Goal: Book appointment/travel/reservation

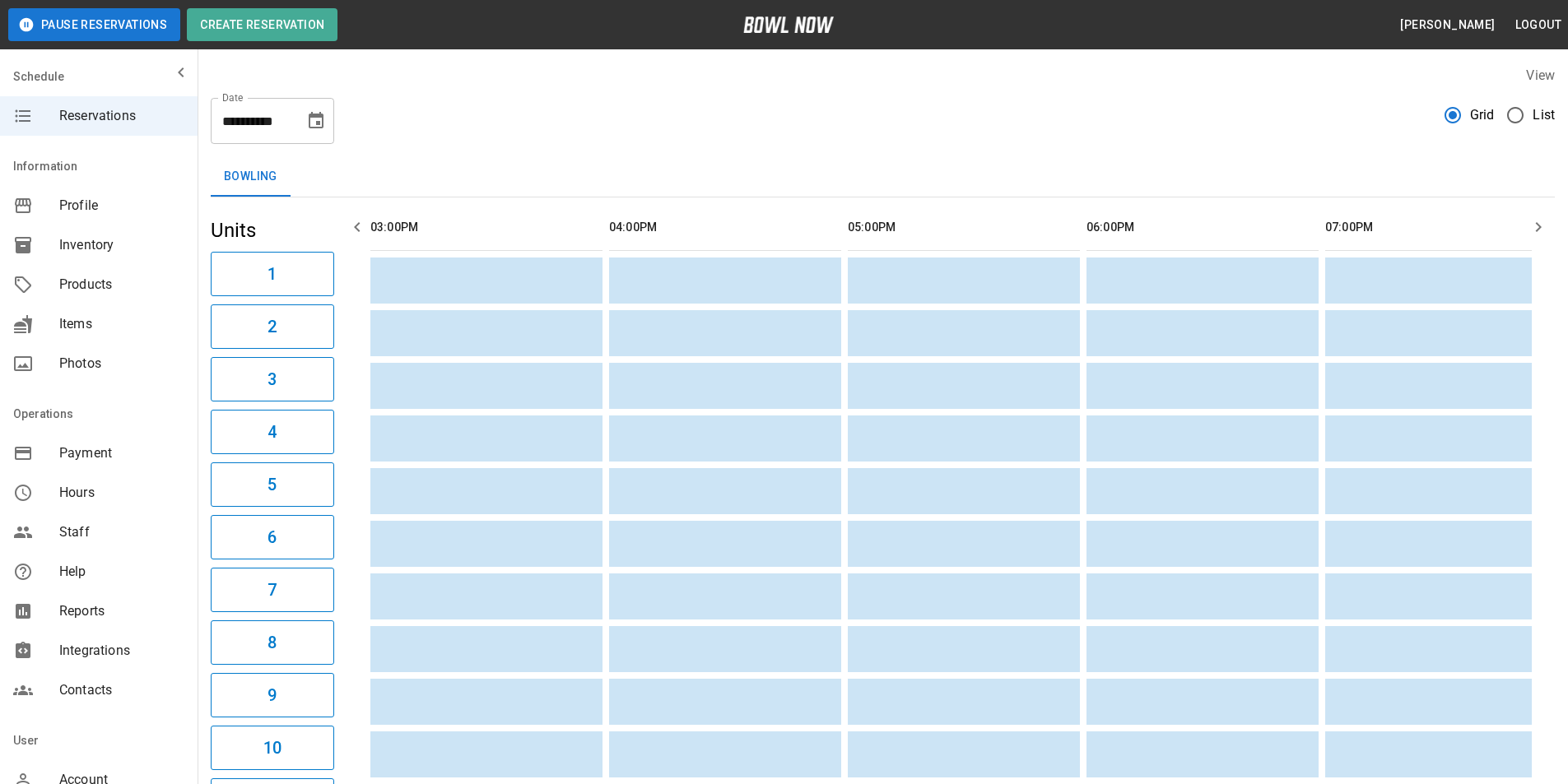
click at [326, 133] on button "Choose date, selected date is Aug 20, 2025" at bounding box center [316, 120] width 33 height 33
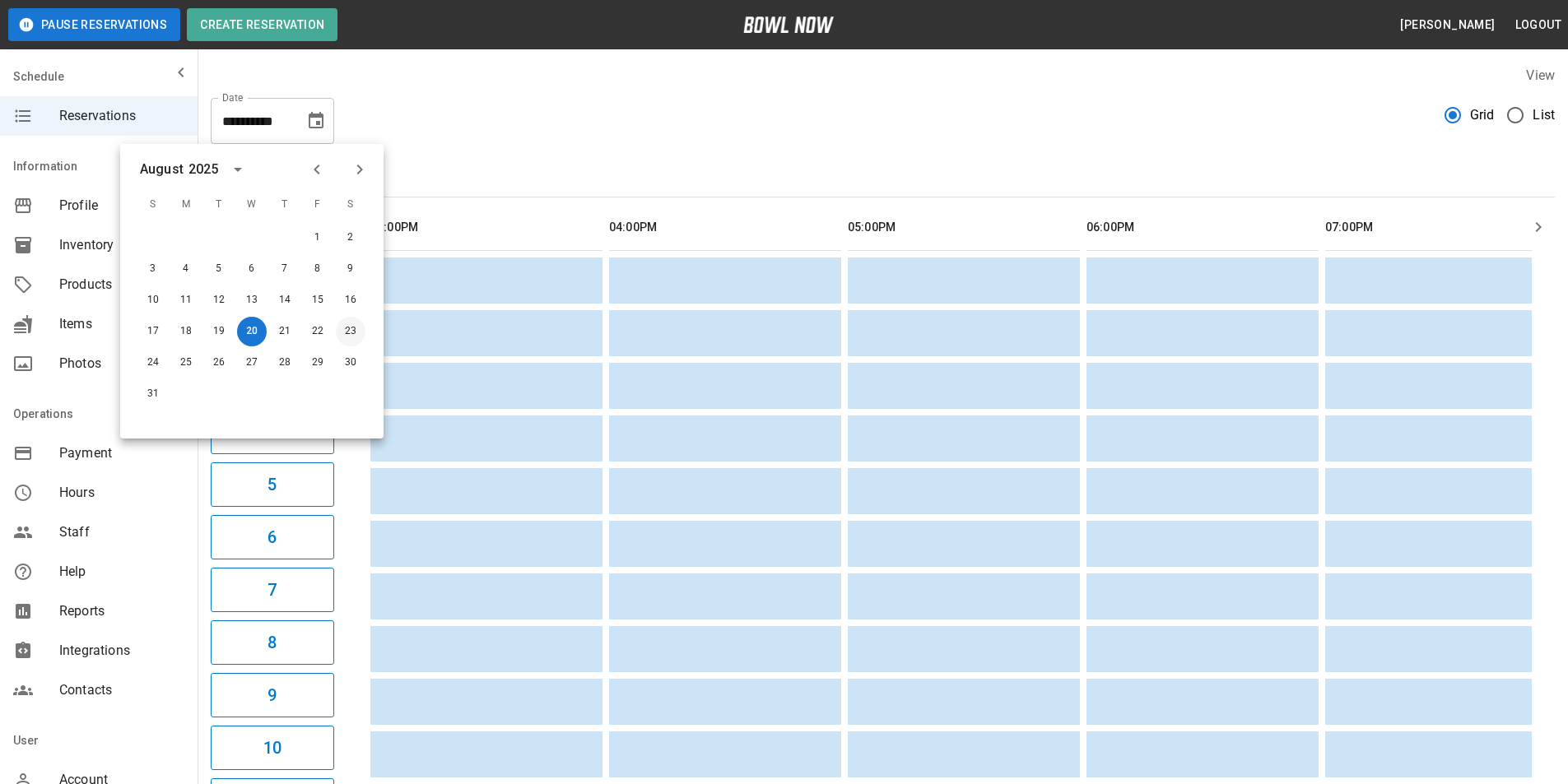
click at [343, 326] on button "23" at bounding box center [350, 331] width 30 height 30
type input "**********"
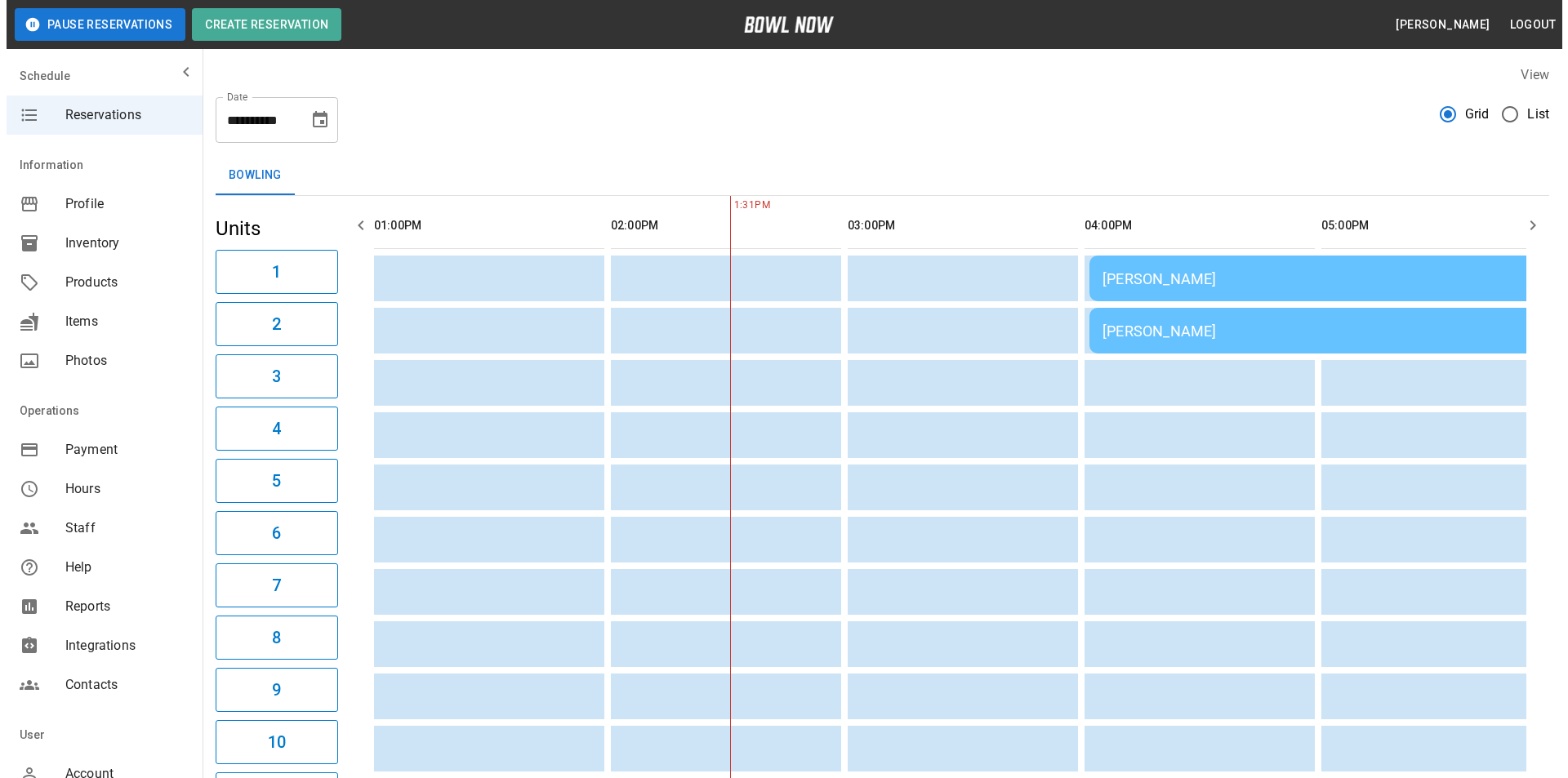
scroll to position [0, 236]
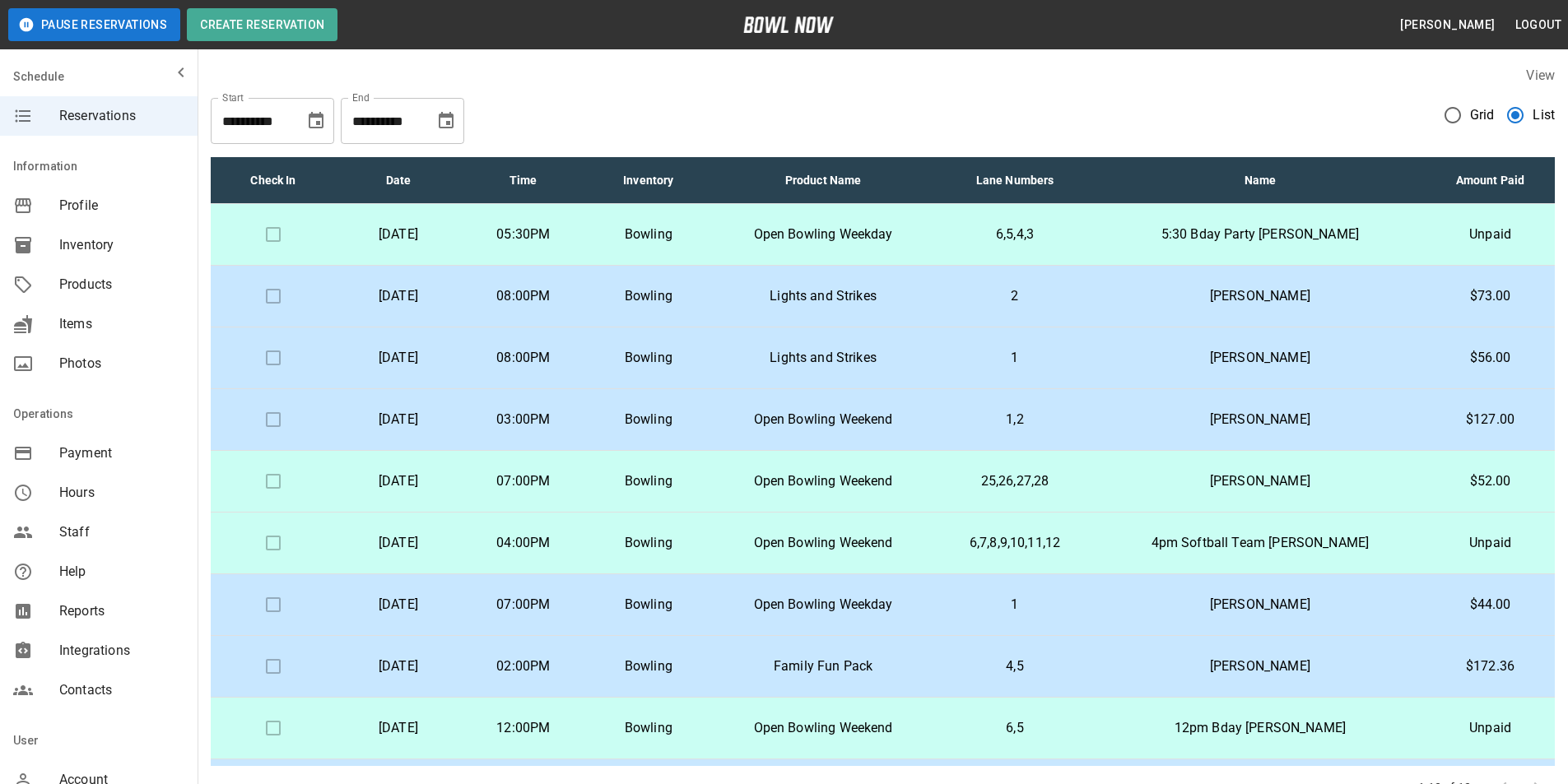
click at [455, 129] on icon "Choose date, selected date is Sep 20, 2025" at bounding box center [446, 121] width 20 height 20
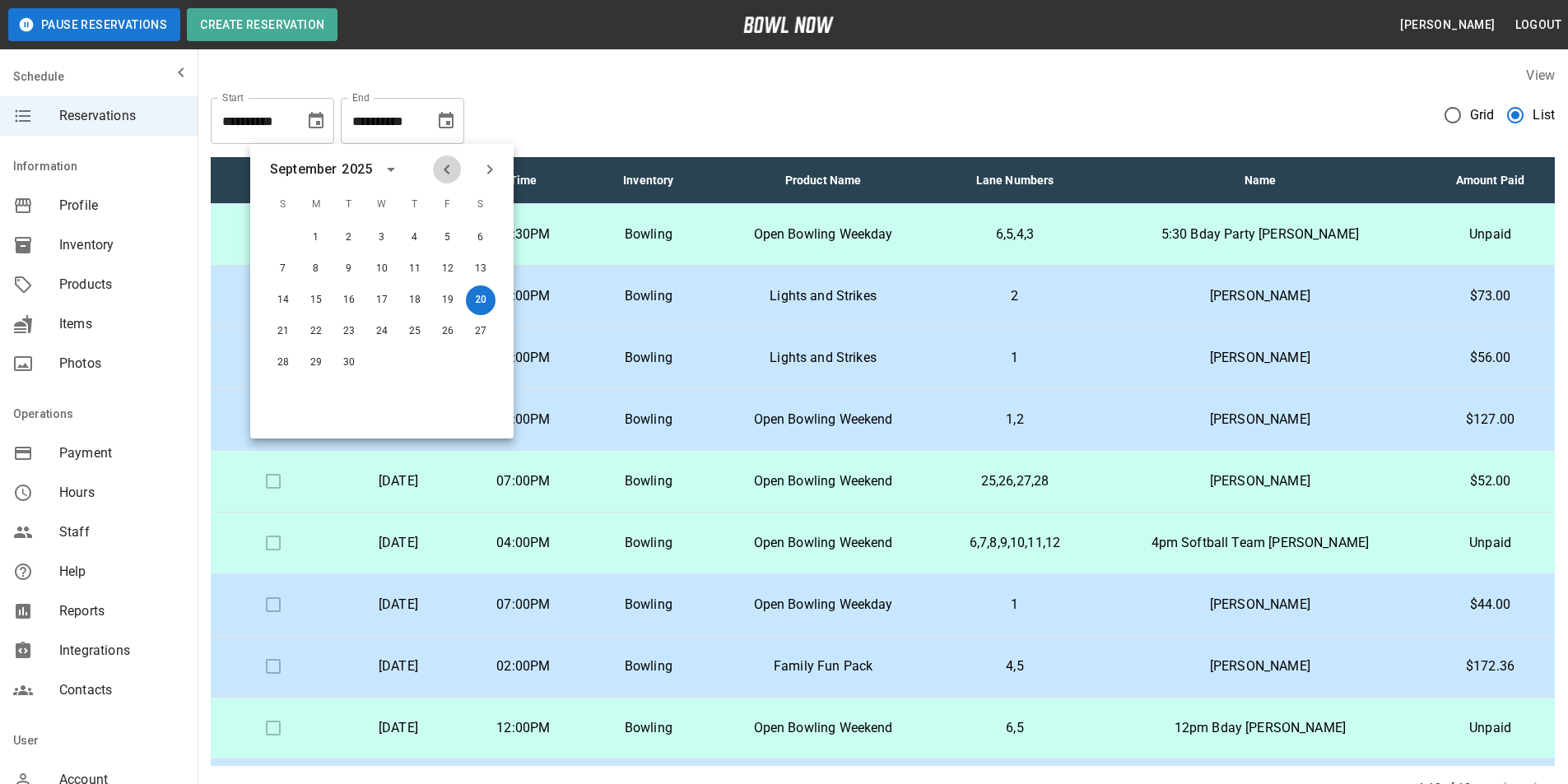
click at [448, 170] on icon "Previous month" at bounding box center [447, 169] width 20 height 20
click at [485, 338] on button "23" at bounding box center [480, 331] width 30 height 30
type input "**********"
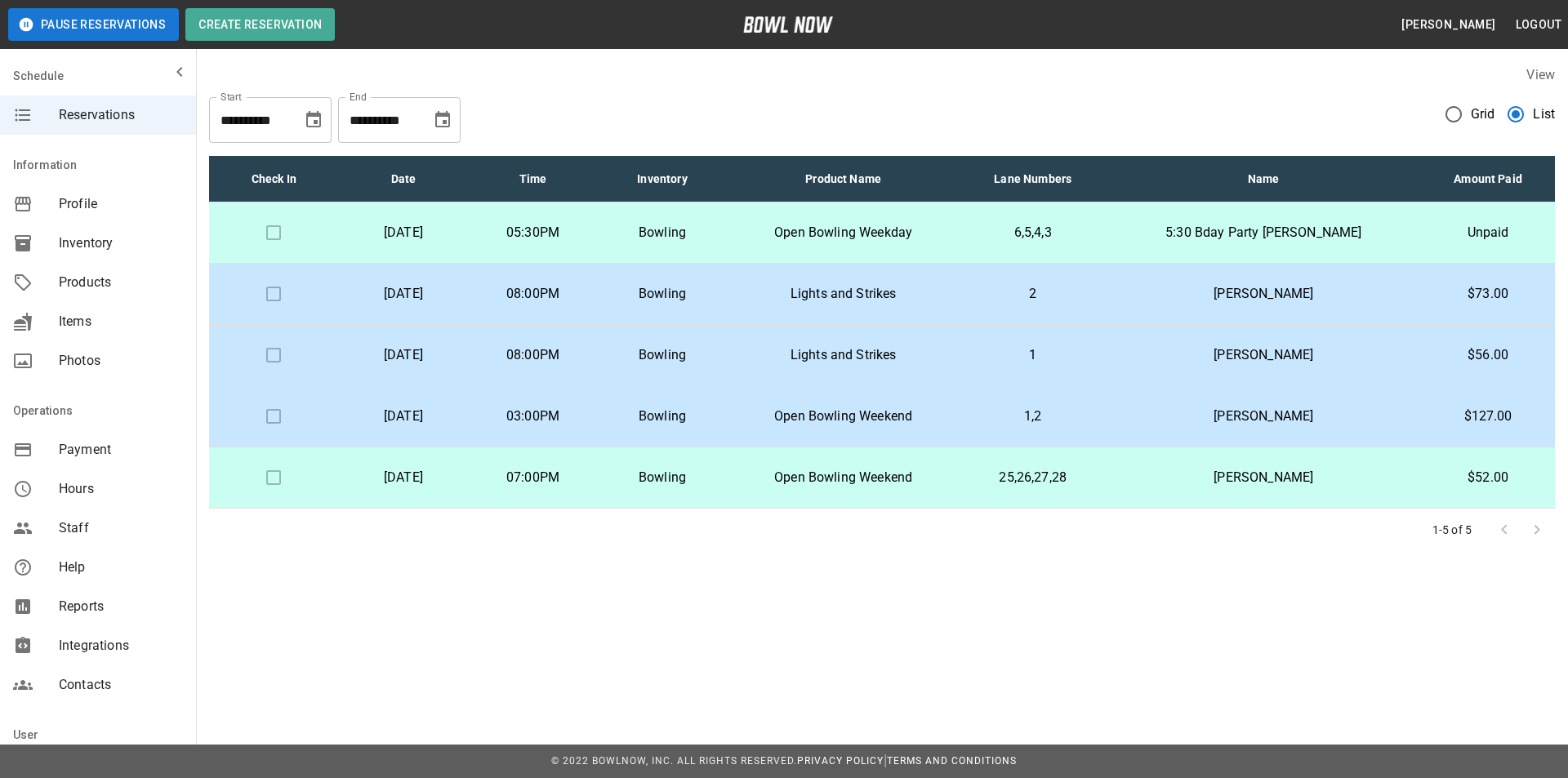
click at [547, 482] on td "07:00PM" at bounding box center [532, 477] width 129 height 62
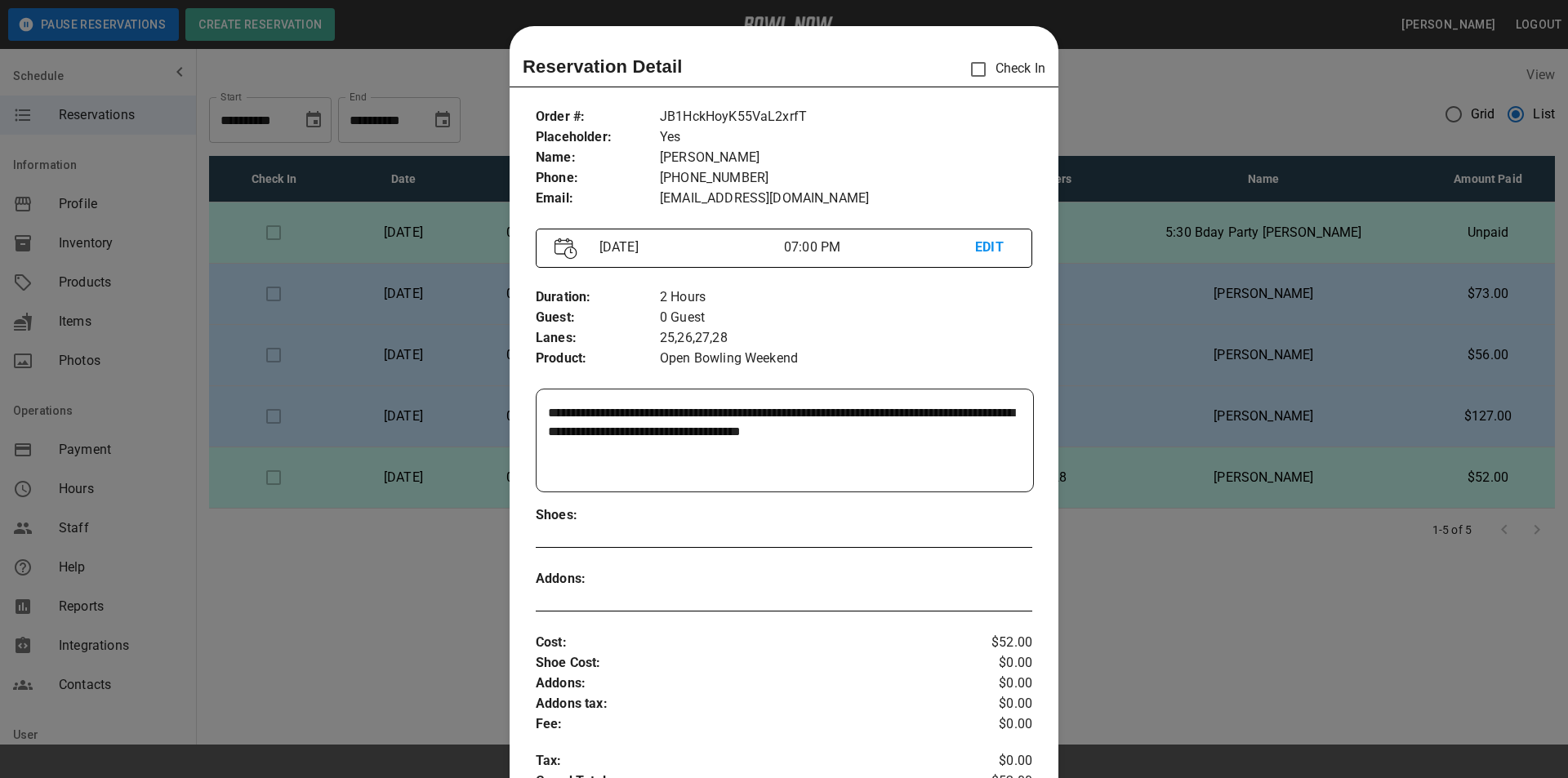
scroll to position [26, 0]
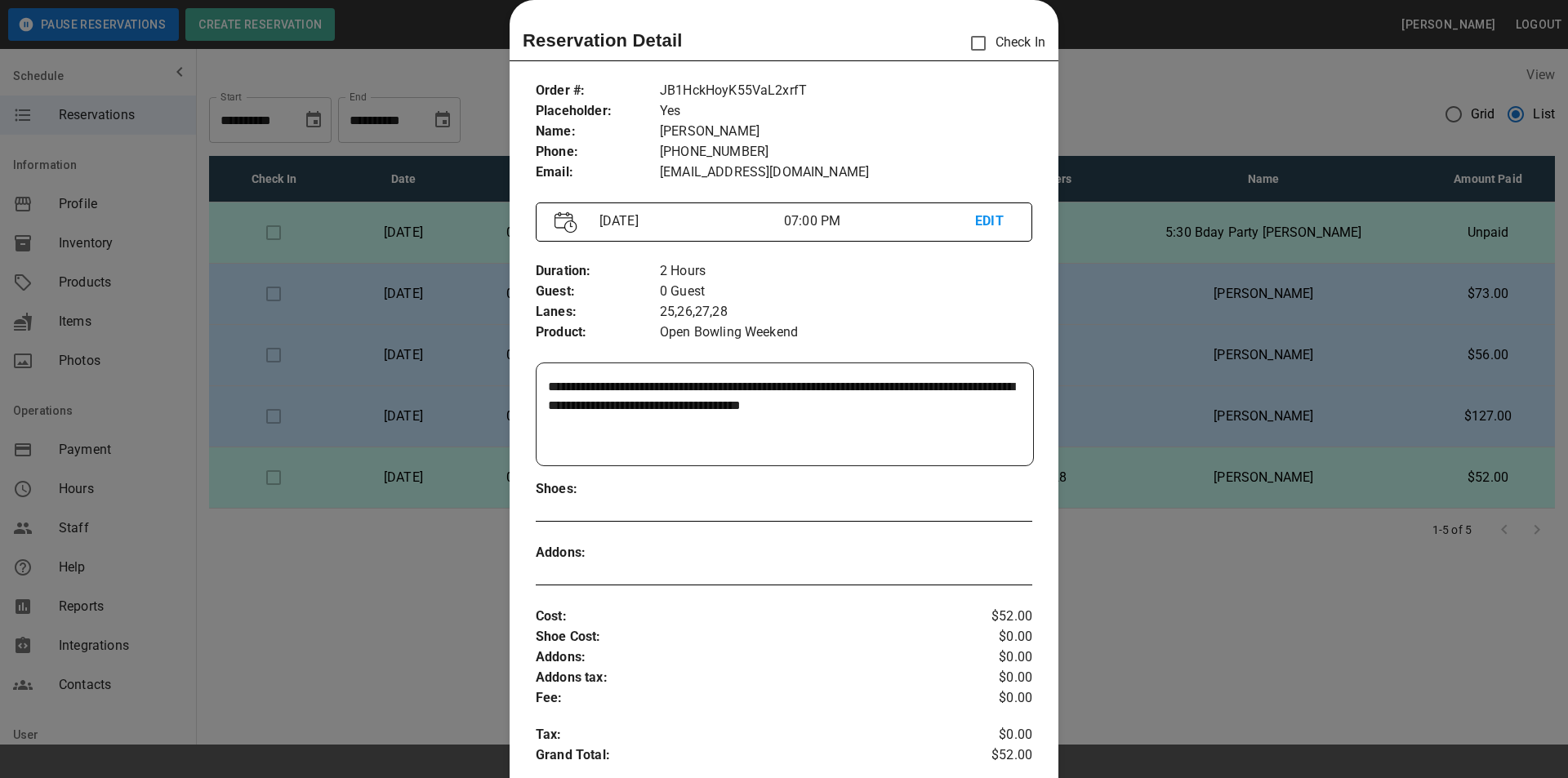
click at [874, 421] on textarea "**********" at bounding box center [783, 415] width 469 height 75
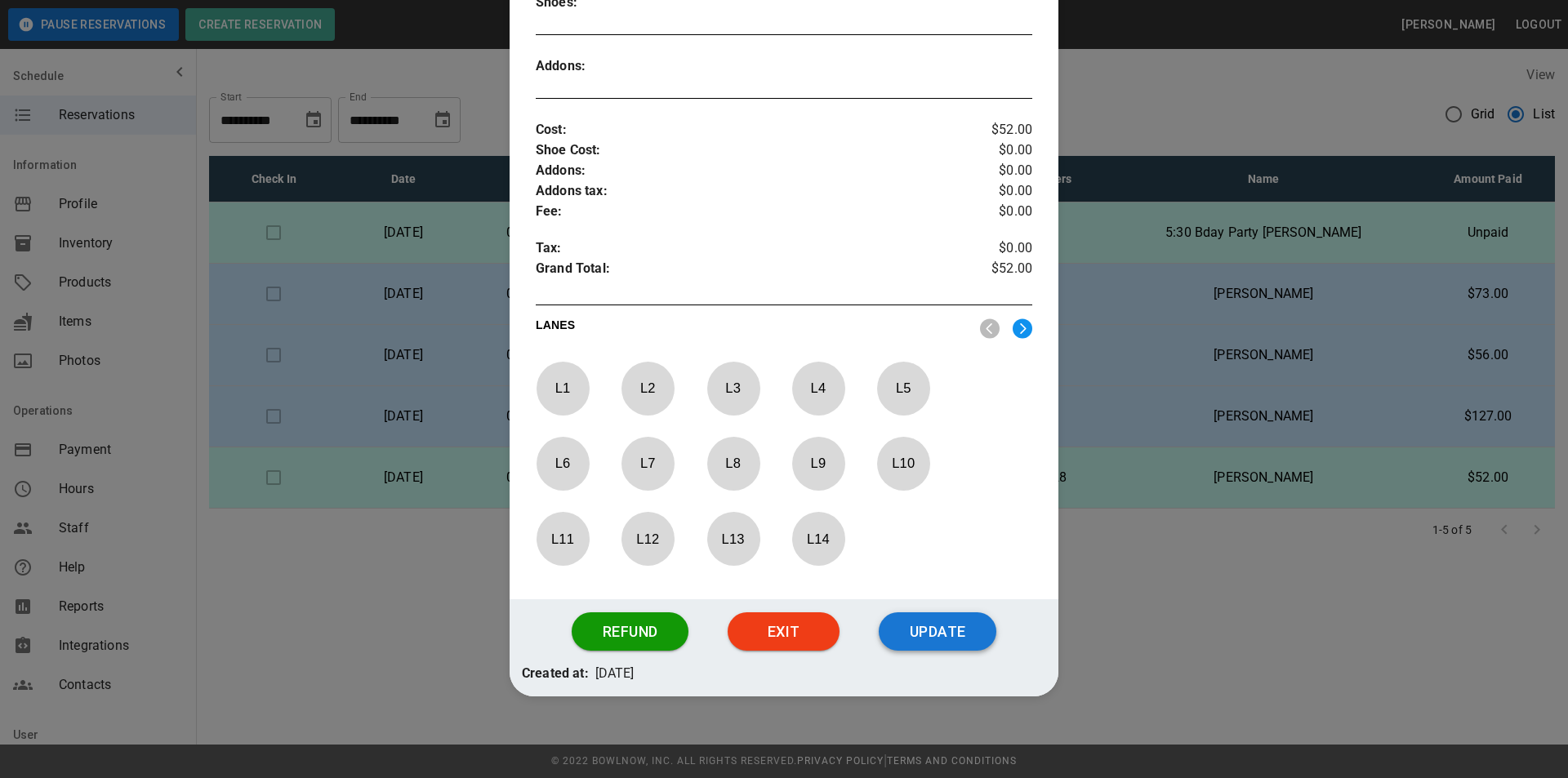
type textarea "**********"
click at [935, 639] on button "Update" at bounding box center [937, 632] width 118 height 39
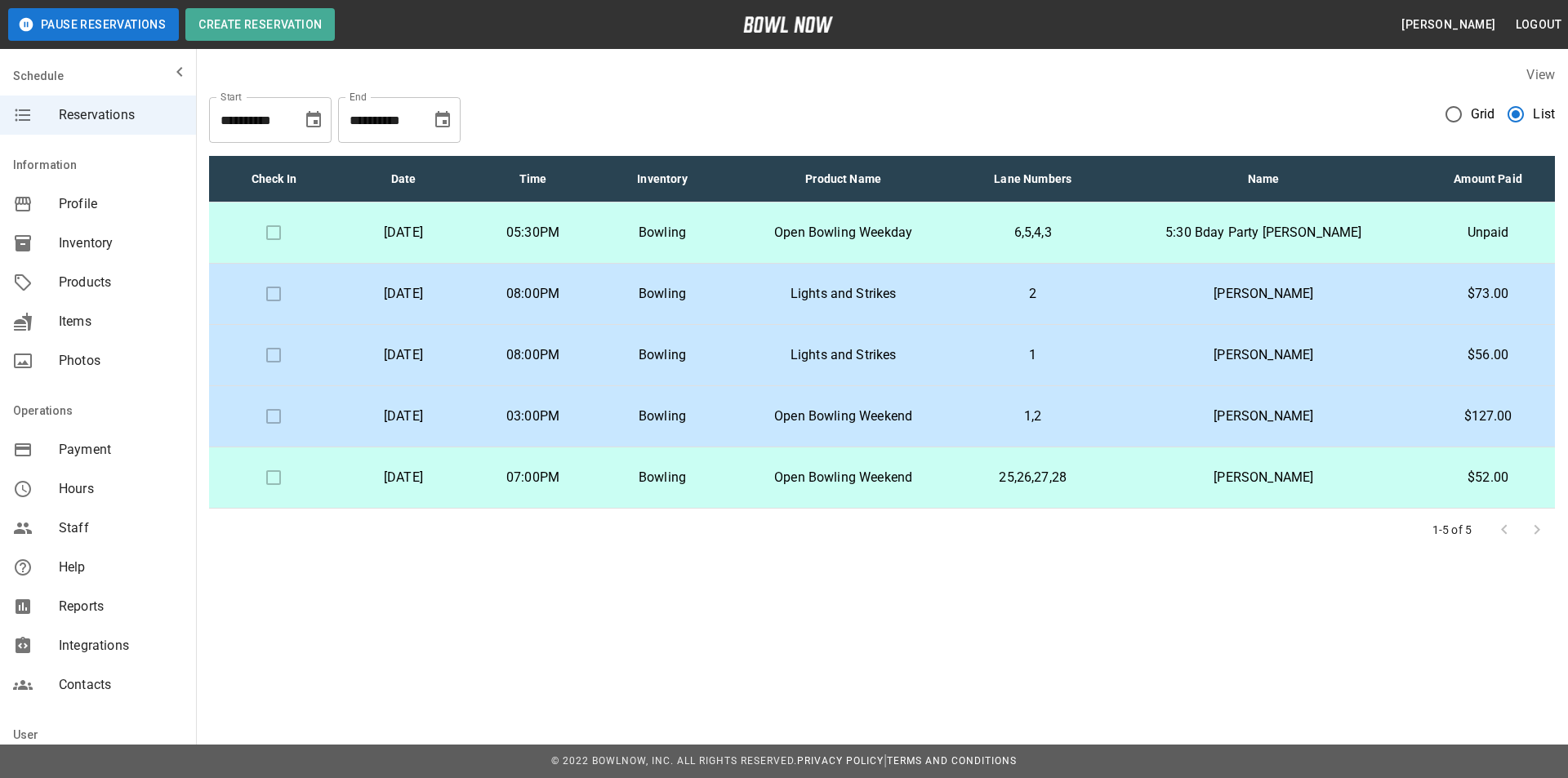
click at [314, 116] on icon "Choose date, selected date is Aug 20, 2025" at bounding box center [313, 119] width 14 height 16
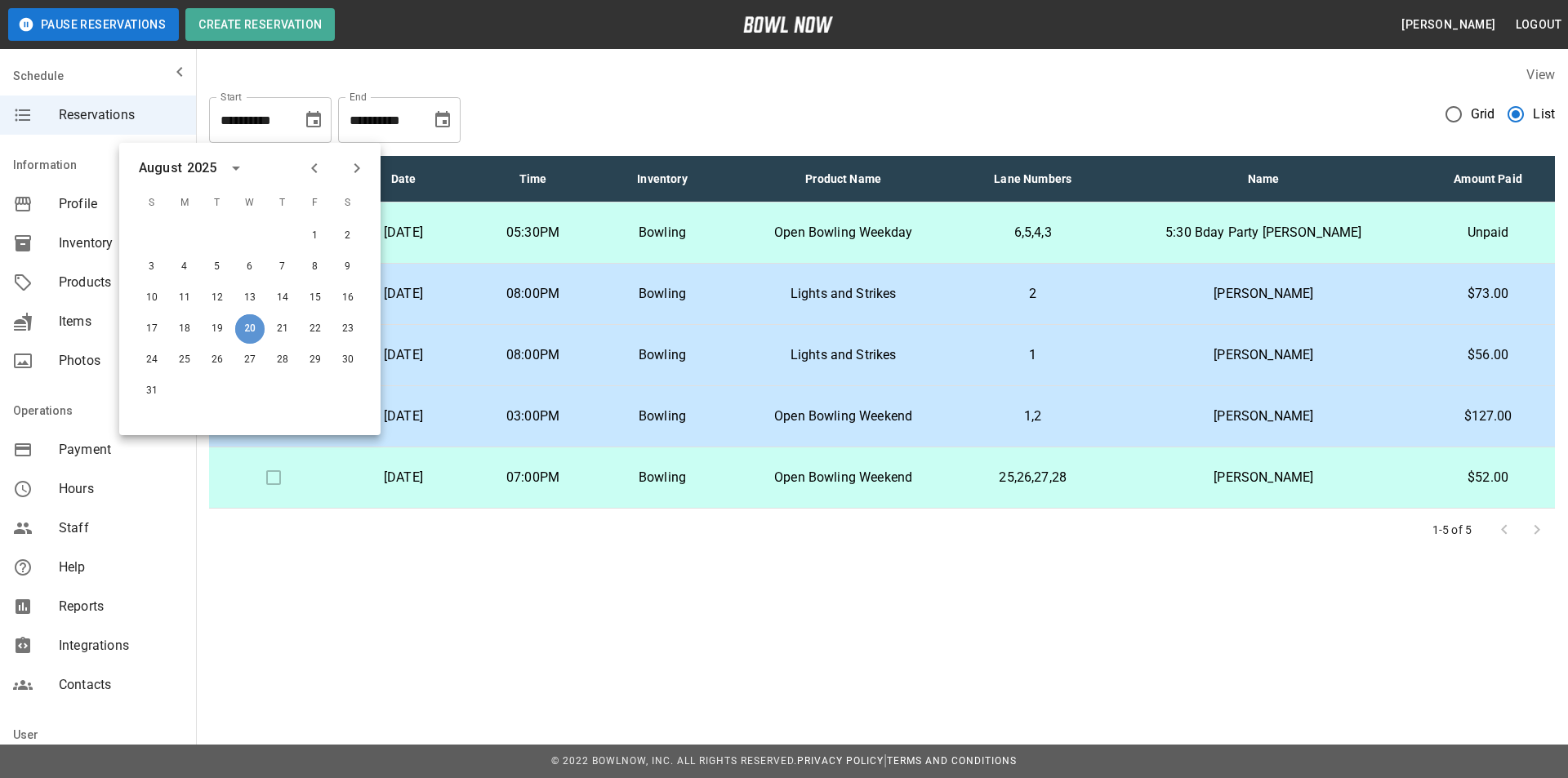
click at [261, 335] on button "20" at bounding box center [249, 328] width 29 height 29
click at [248, 337] on button "20" at bounding box center [249, 328] width 29 height 29
click at [445, 120] on icon "Choose date, selected date is Aug 23, 2025" at bounding box center [443, 119] width 14 height 16
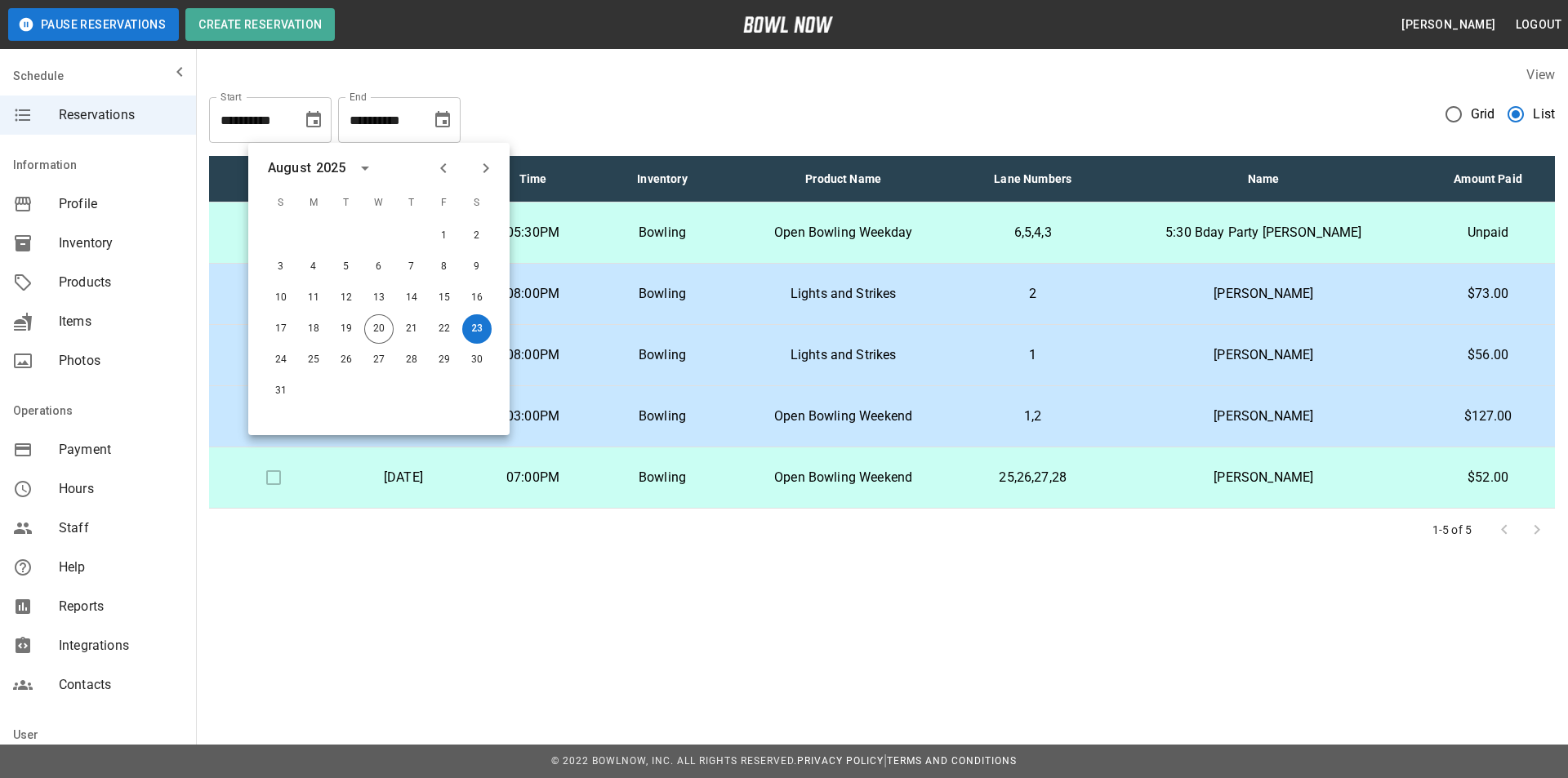
click at [432, 166] on button "Previous month" at bounding box center [443, 168] width 28 height 28
click at [485, 161] on icon "Next month" at bounding box center [485, 168] width 20 height 20
click at [362, 321] on div "20" at bounding box center [378, 328] width 33 height 29
click at [370, 331] on button "20" at bounding box center [378, 328] width 29 height 29
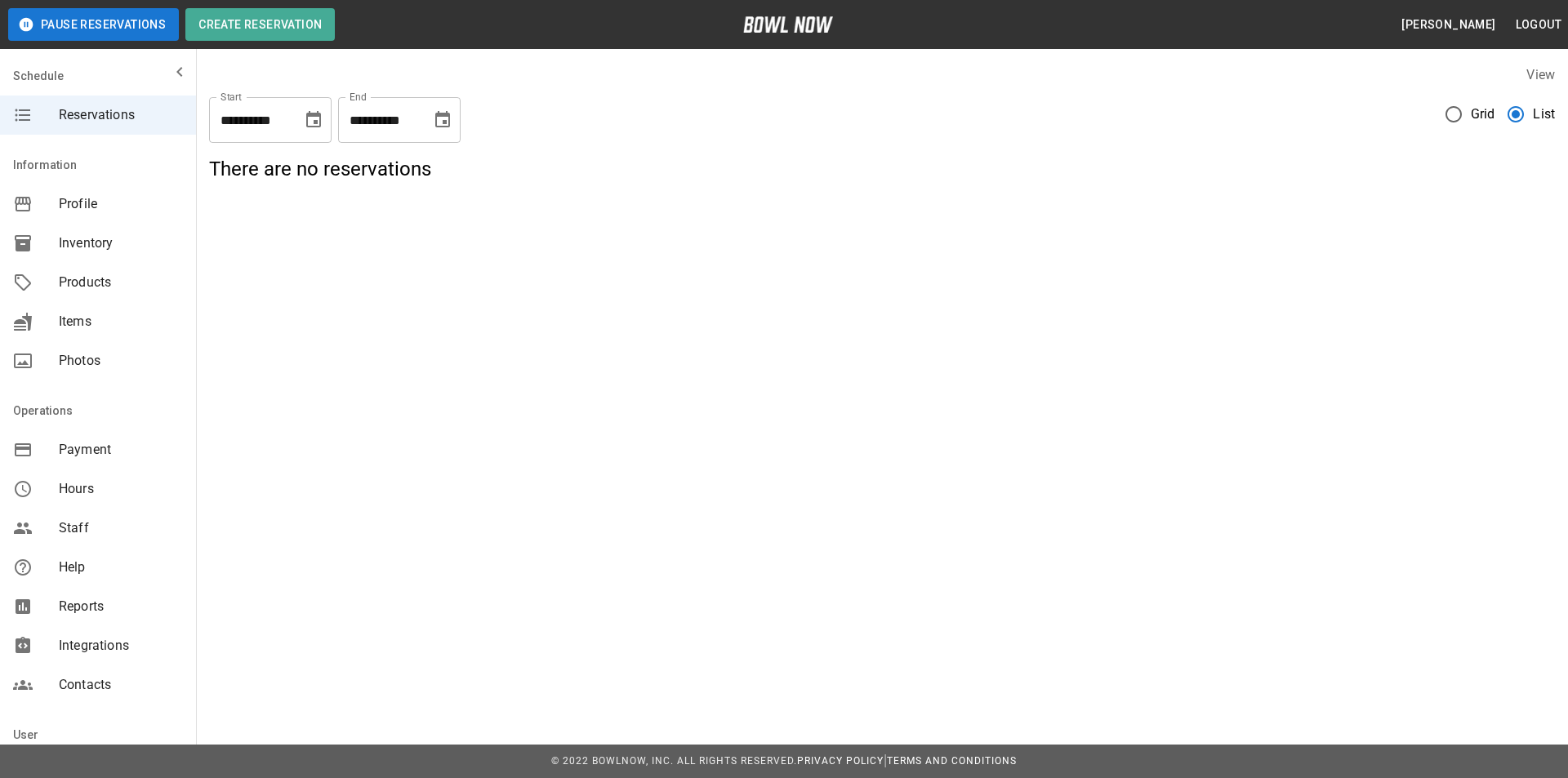
click at [441, 115] on icon "Choose date, selected date is Aug 20, 2025" at bounding box center [443, 119] width 14 height 16
click at [276, 354] on button "24" at bounding box center [280, 360] width 29 height 29
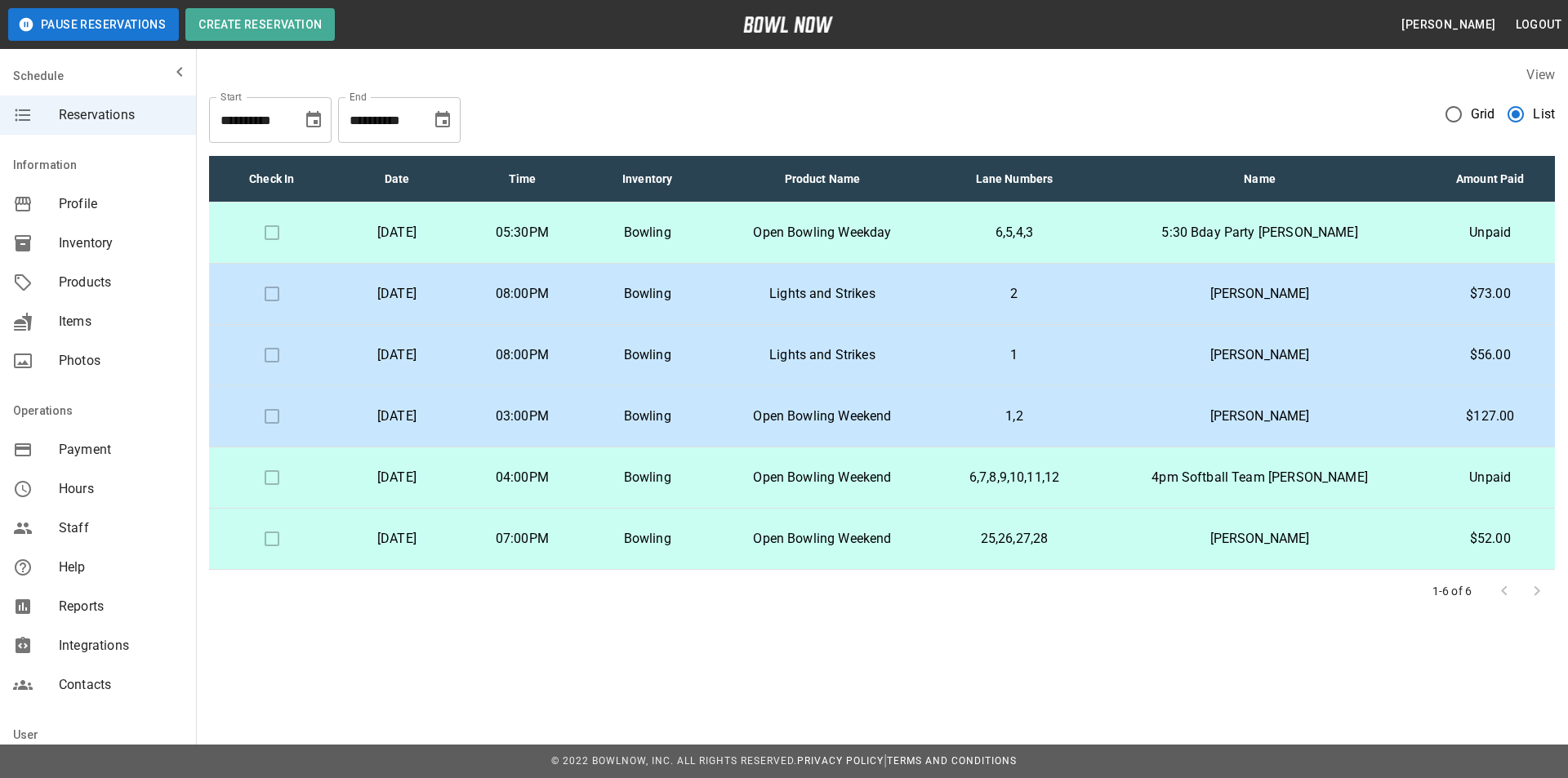
click at [701, 216] on td "Bowling" at bounding box center [647, 233] width 125 height 62
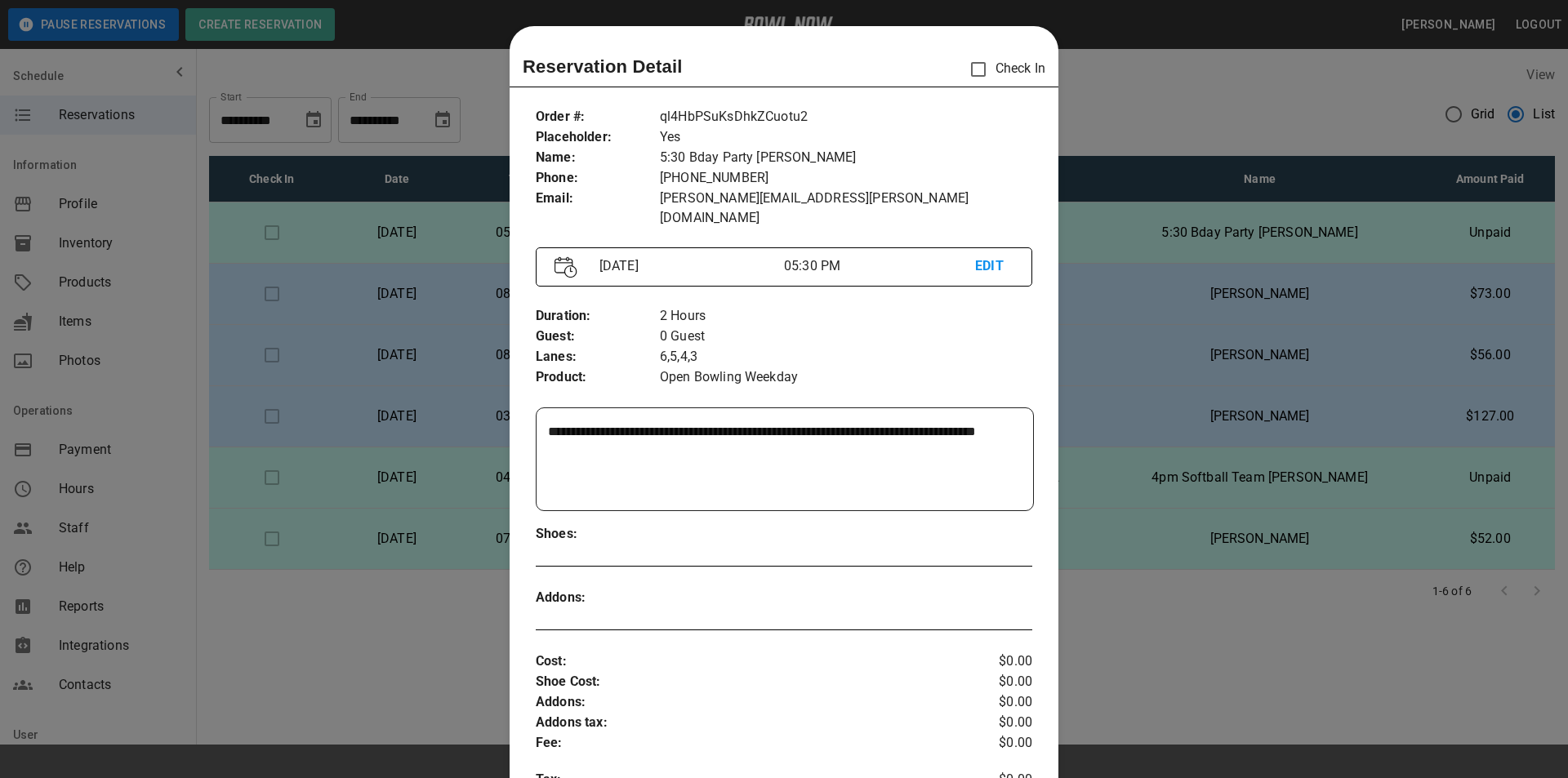
scroll to position [26, 0]
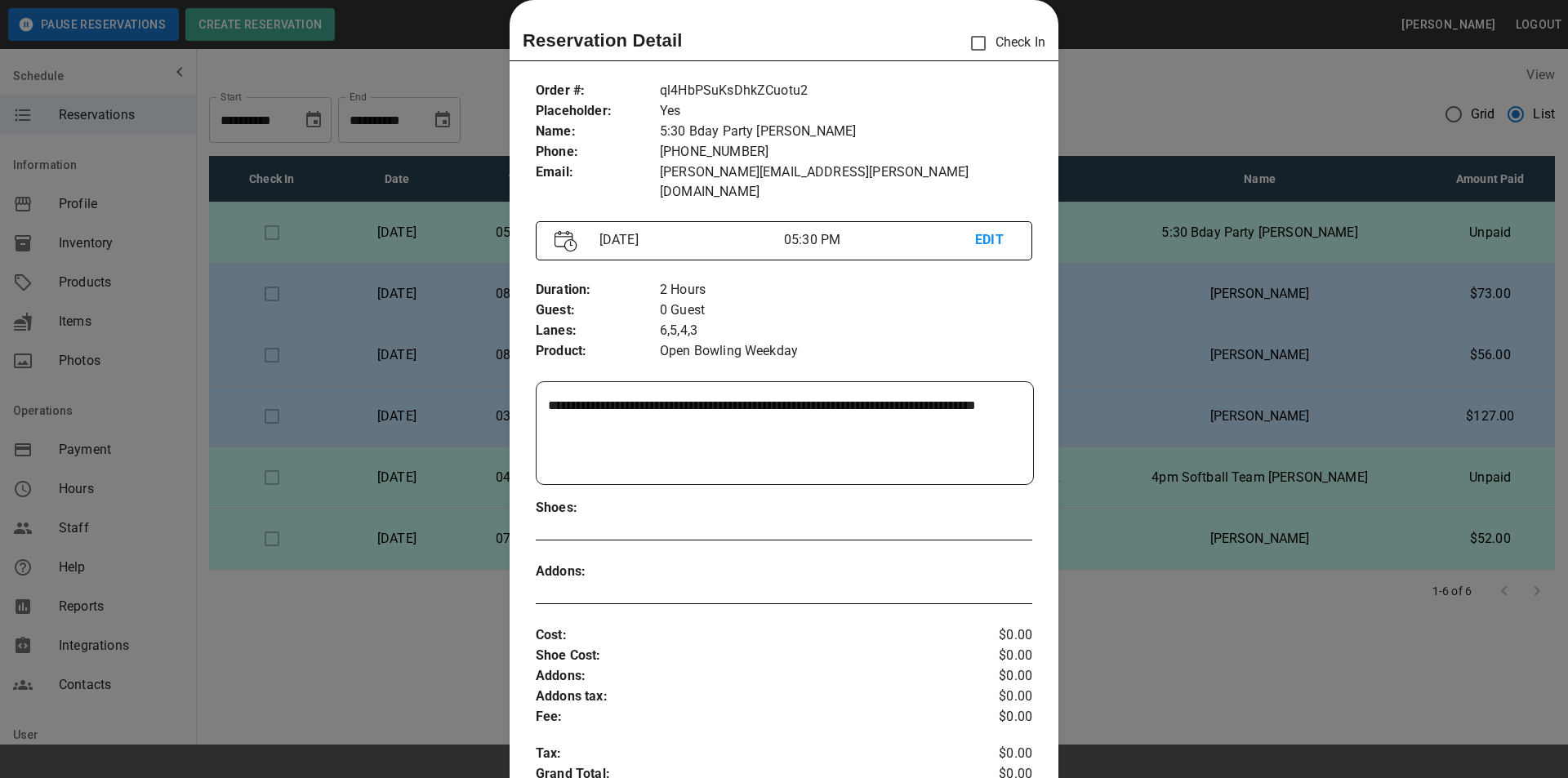
click at [477, 235] on div at bounding box center [784, 389] width 1568 height 778
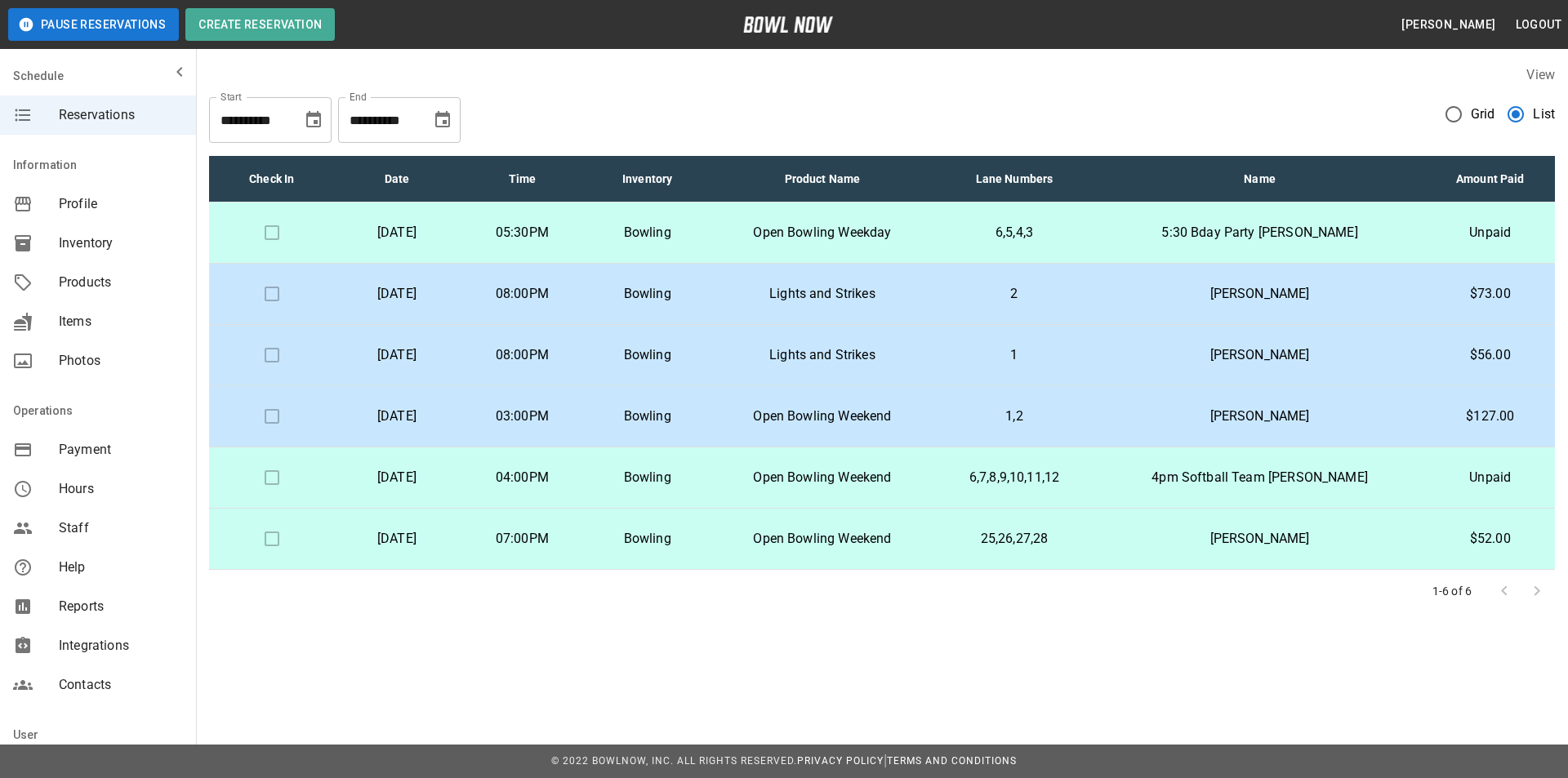
click at [1063, 229] on p "6,5,4,3" at bounding box center [1014, 233] width 133 height 20
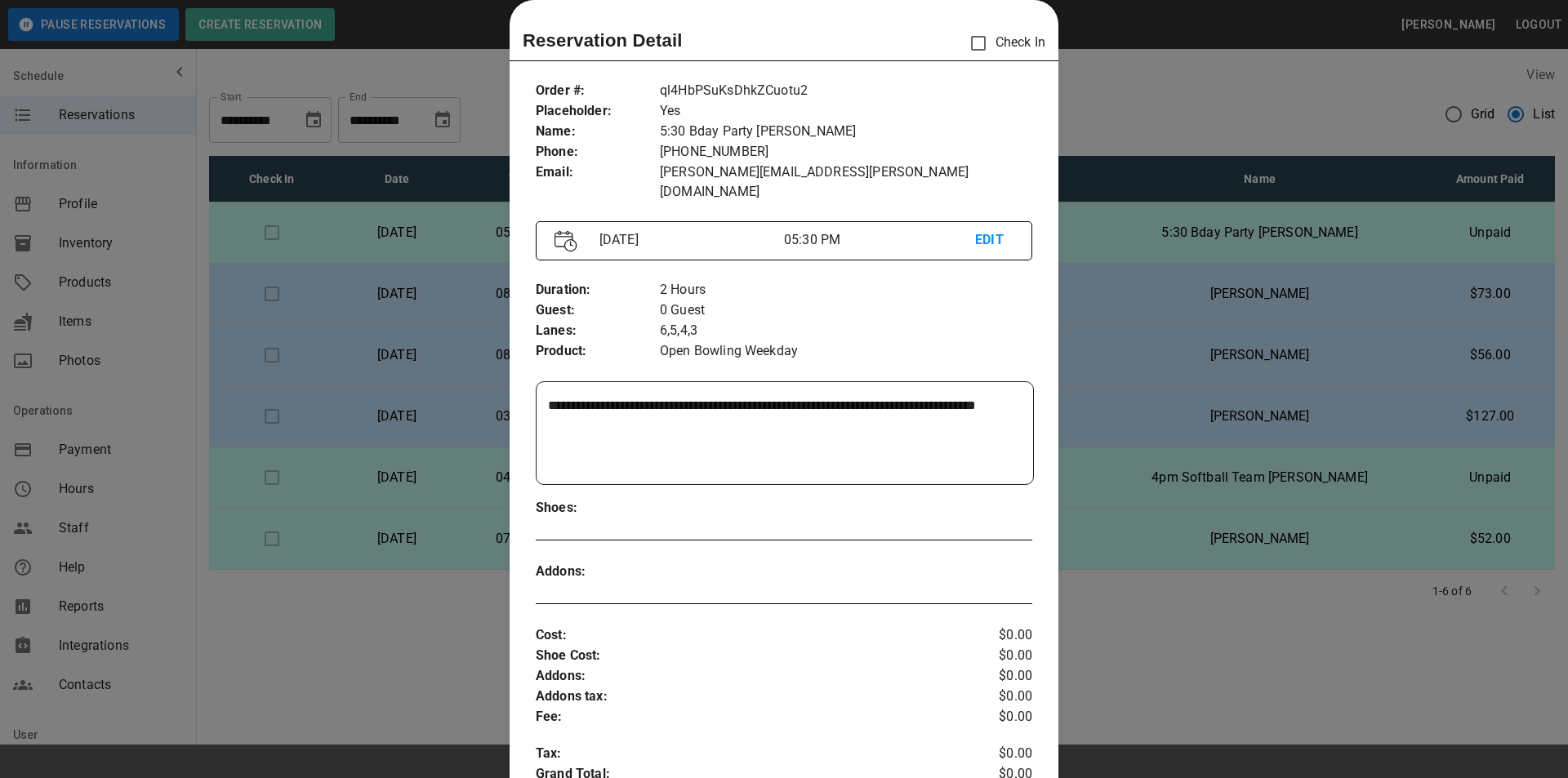
click at [1140, 244] on div at bounding box center [784, 389] width 1568 height 778
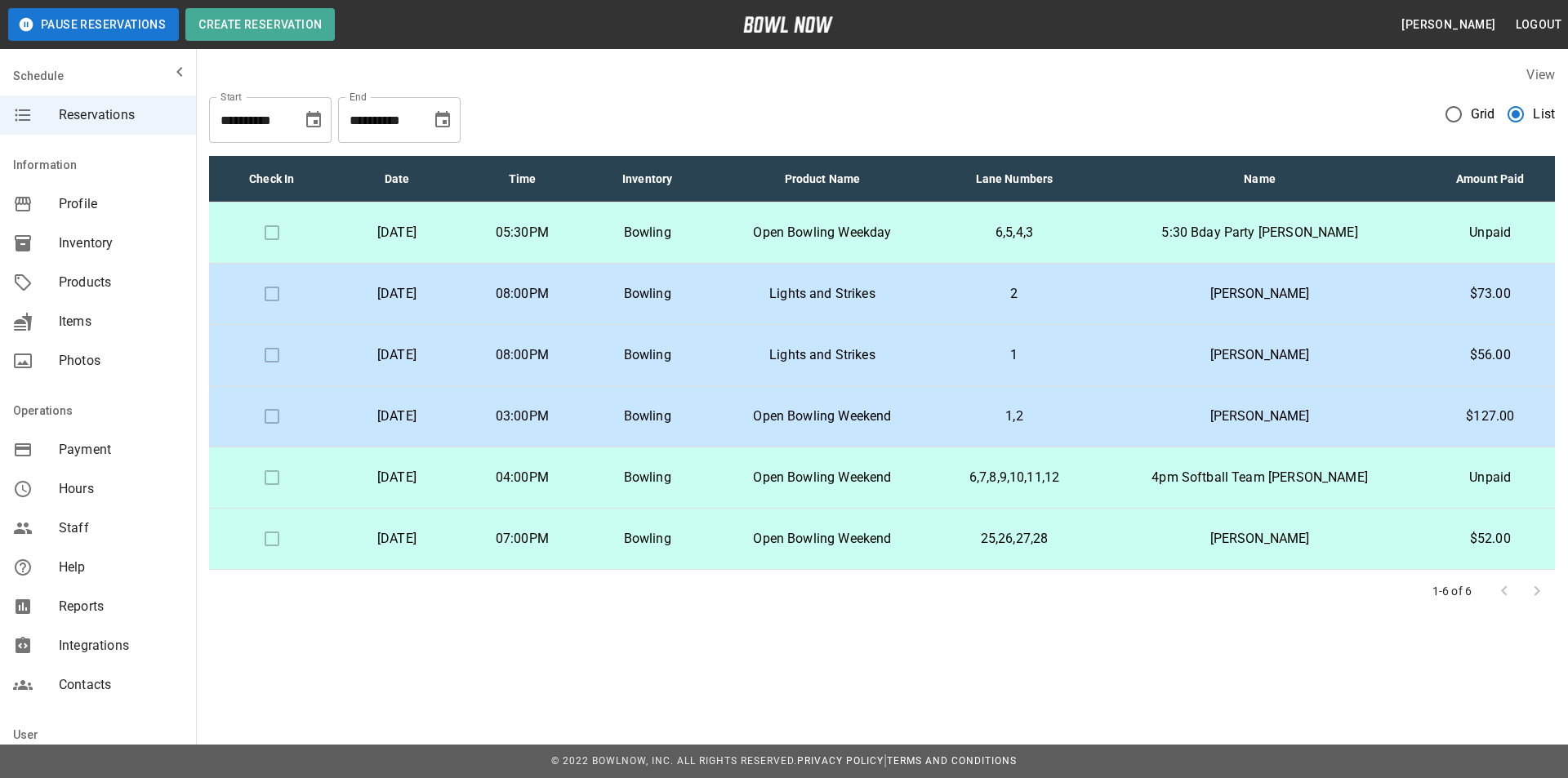
click at [1157, 295] on td "[PERSON_NAME]" at bounding box center [1258, 294] width 331 height 62
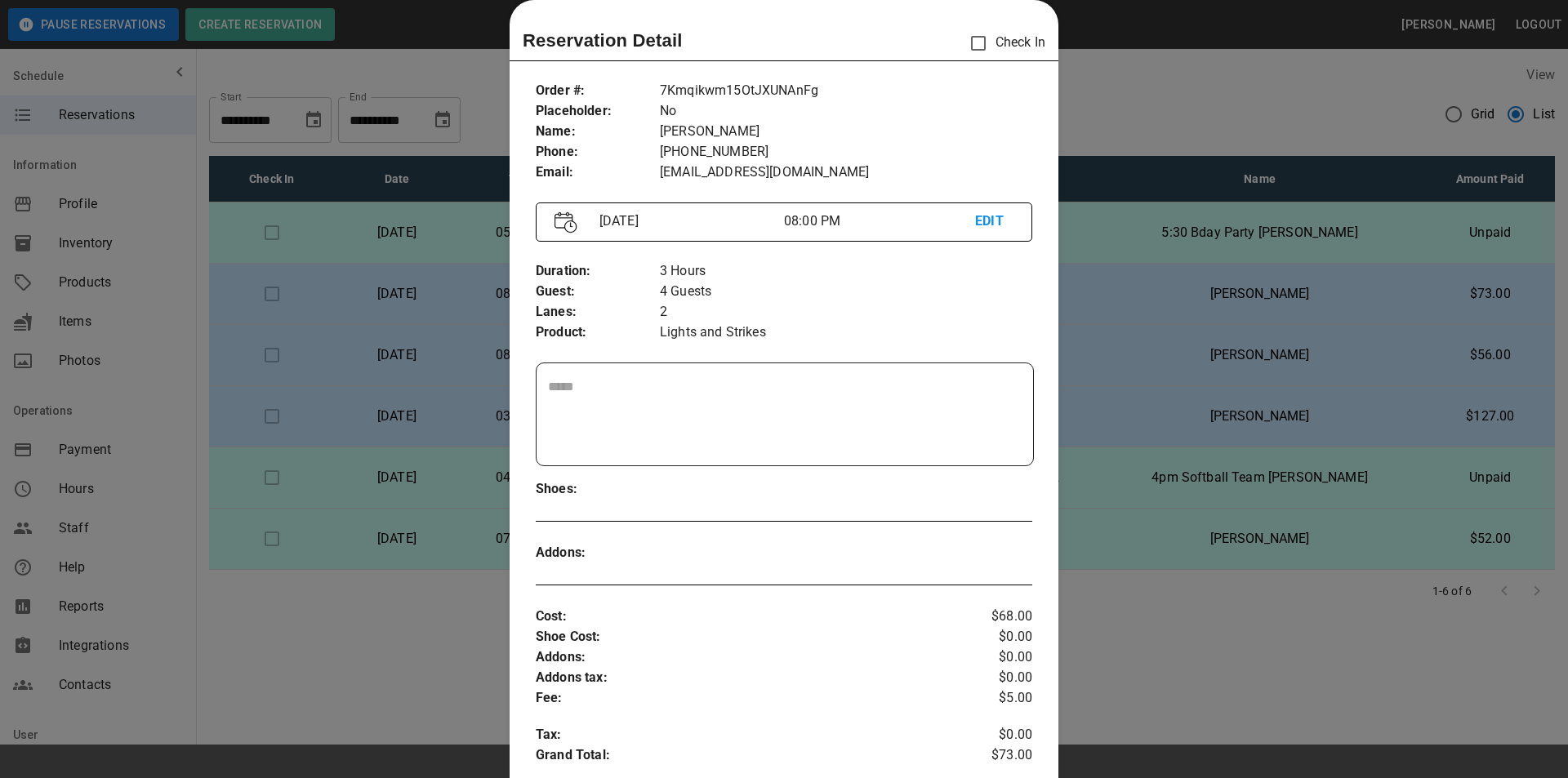
click at [1157, 295] on div at bounding box center [784, 389] width 1568 height 778
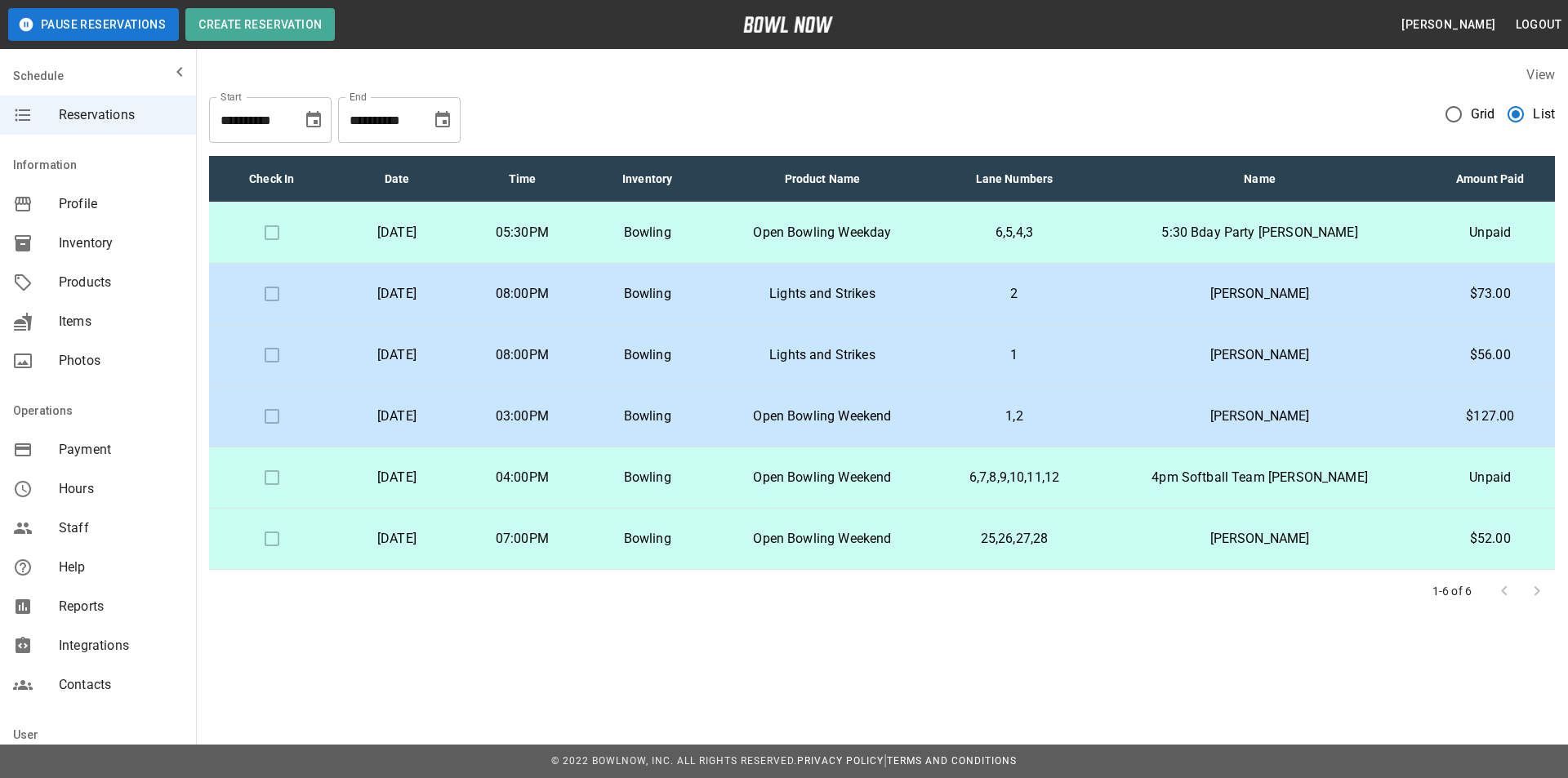
click at [455, 130] on button "Choose date, selected date is Aug 24, 2025" at bounding box center [443, 120] width 33 height 33
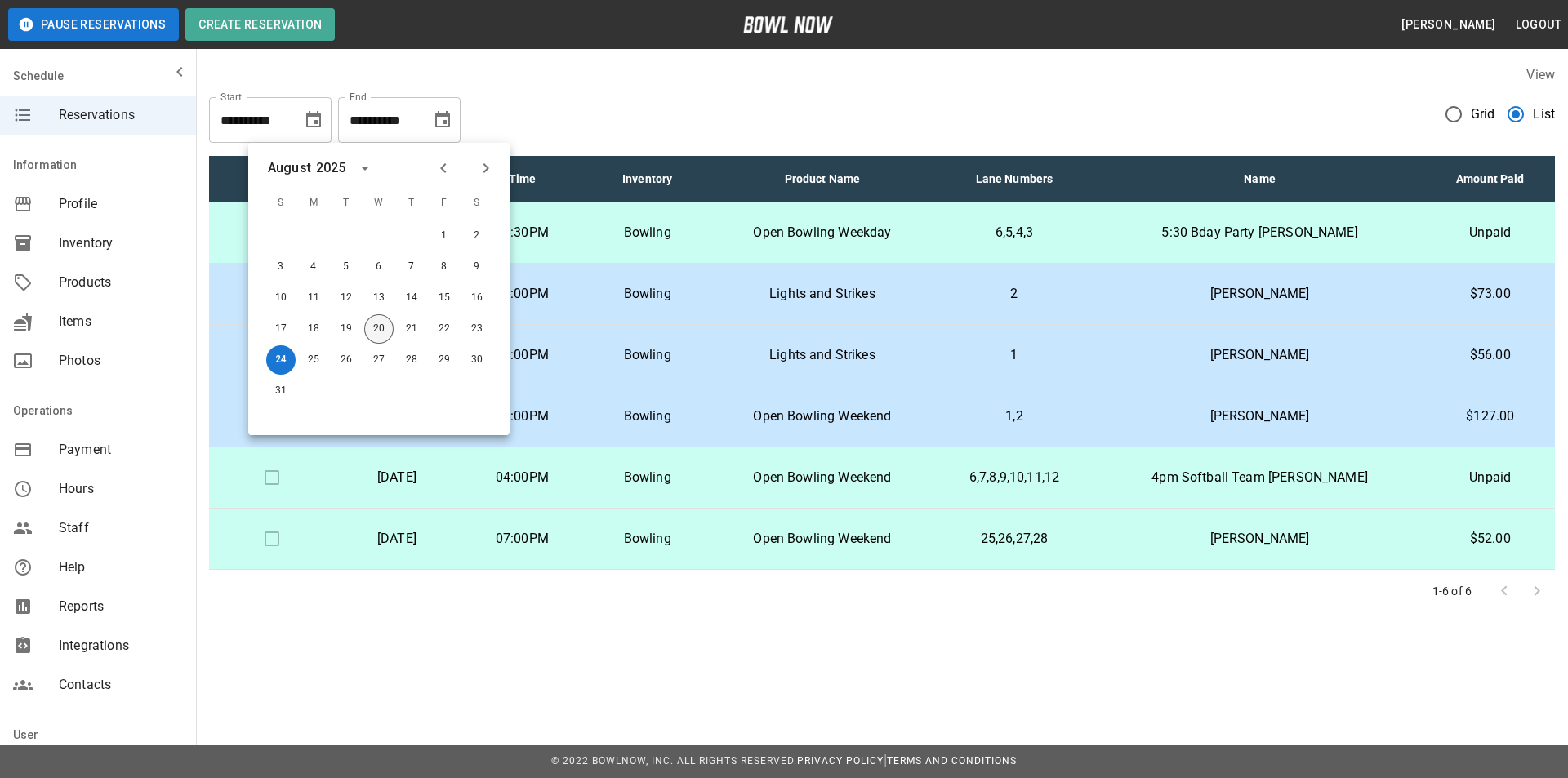
click at [379, 322] on button "20" at bounding box center [378, 328] width 29 height 29
type input "**********"
